Goal: Check status: Check status

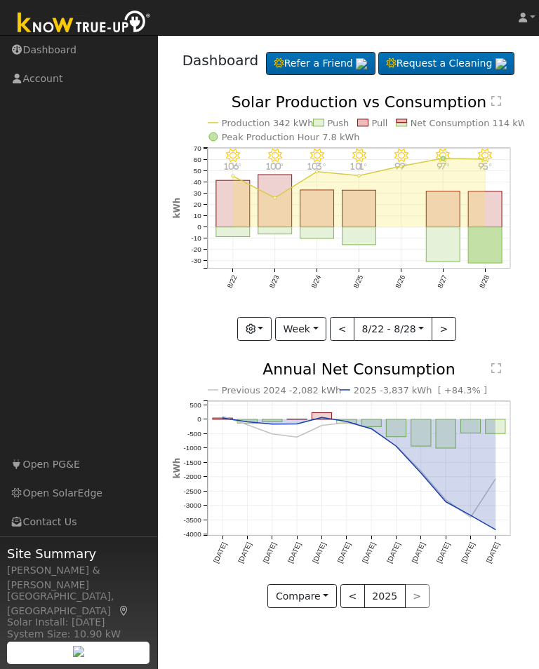
click at [269, 341] on button "button" at bounding box center [254, 329] width 34 height 24
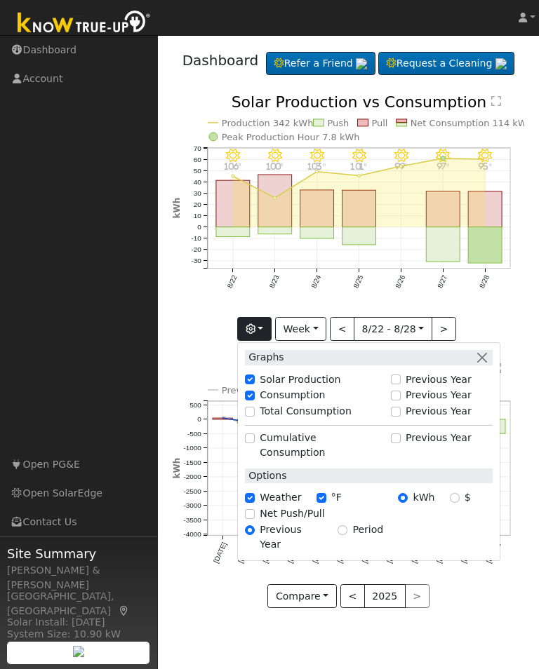
click at [264, 419] on label "Total Consumption" at bounding box center [306, 411] width 92 height 15
click at [255, 417] on input "Total Consumption" at bounding box center [250, 412] width 10 height 10
checkbox input "true"
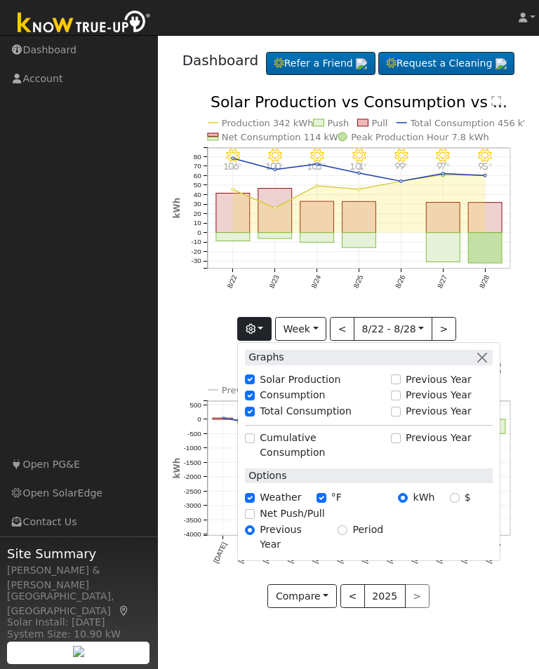
click at [266, 341] on button "button" at bounding box center [254, 329] width 34 height 24
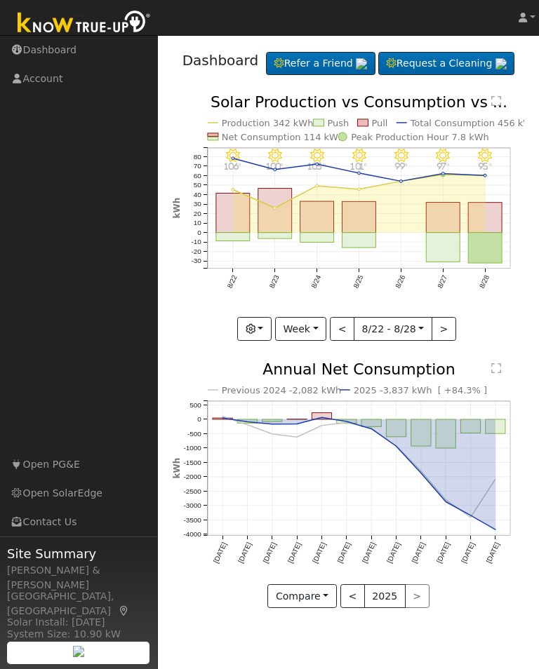
click at [317, 341] on button "Week" at bounding box center [300, 329] width 51 height 24
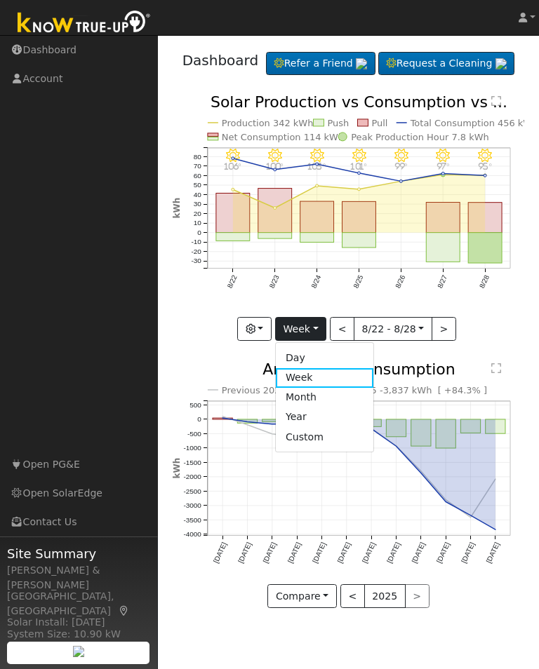
click at [314, 408] on link "Month" at bounding box center [325, 398] width 98 height 20
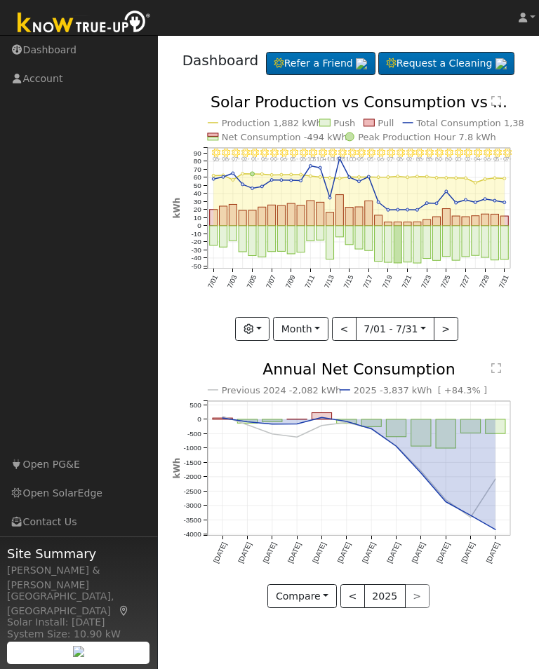
click at [446, 341] on button ">" at bounding box center [446, 329] width 25 height 24
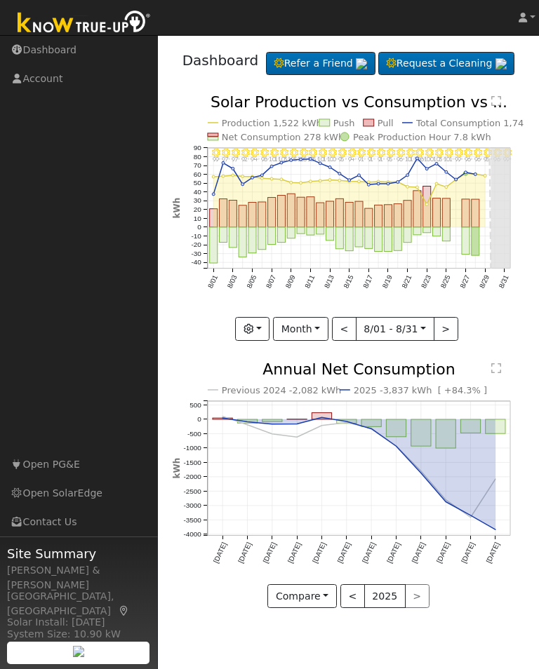
click at [346, 341] on button "<" at bounding box center [344, 329] width 25 height 24
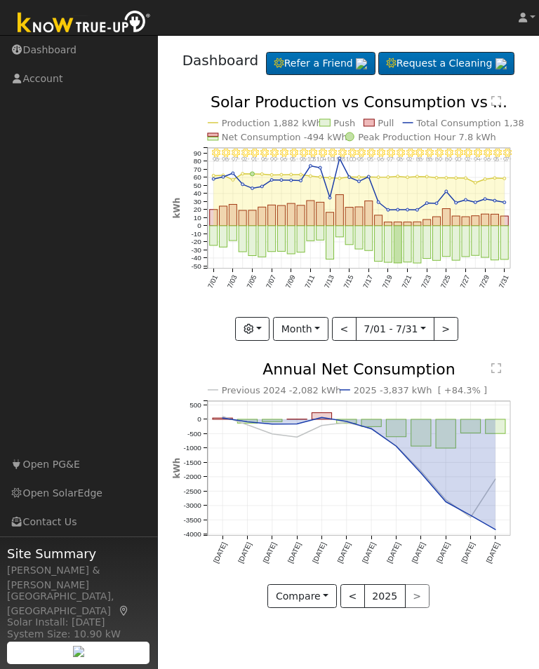
click at [450, 341] on button ">" at bounding box center [446, 329] width 25 height 24
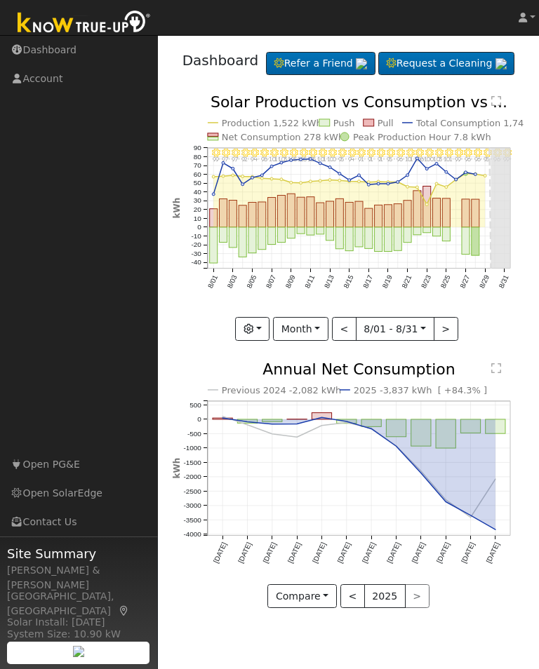
click at [350, 341] on button "<" at bounding box center [344, 329] width 25 height 24
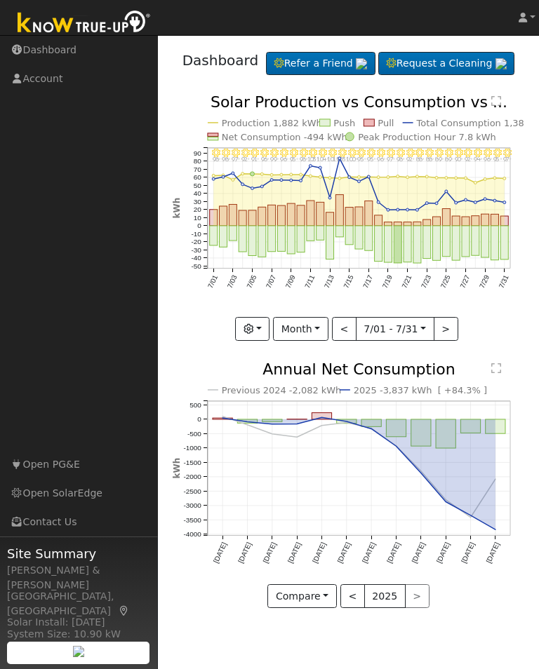
click at [443, 341] on button ">" at bounding box center [446, 329] width 25 height 24
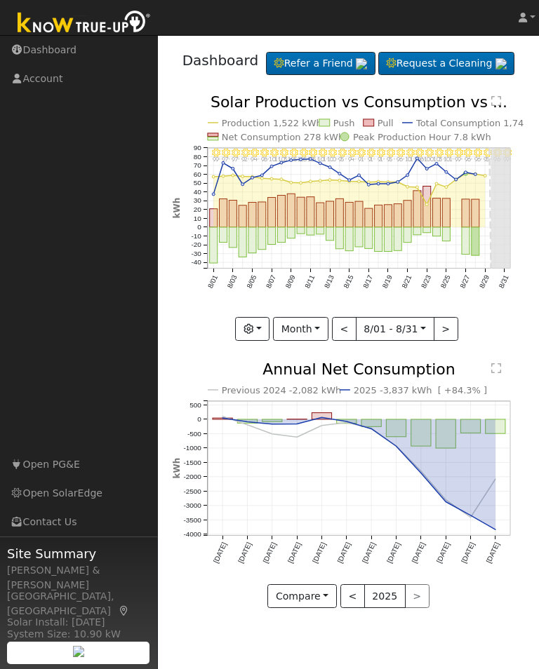
click at [321, 341] on button "Month" at bounding box center [300, 329] width 55 height 24
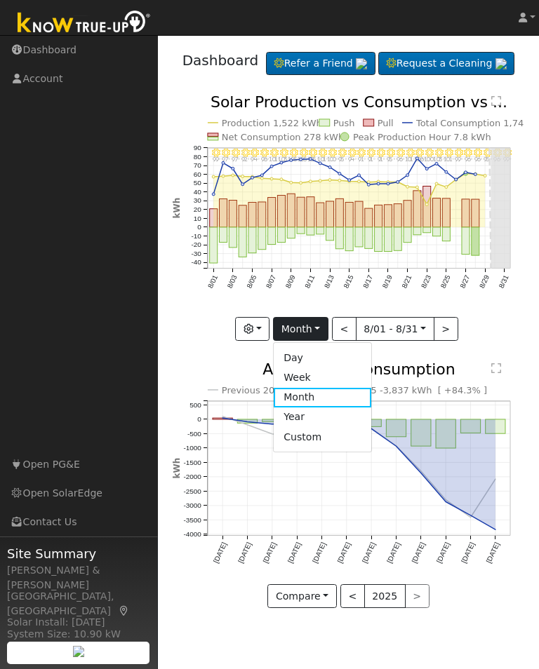
click at [309, 388] on link "Week" at bounding box center [323, 378] width 98 height 20
type input "[DATE]"
